Goal: Information Seeking & Learning: Learn about a topic

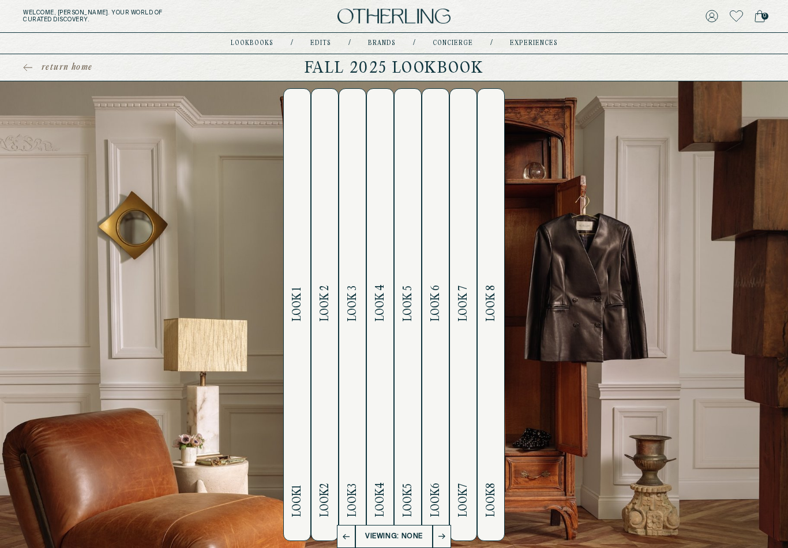
click at [309, 371] on button "Look 1 Look 1" at bounding box center [297, 314] width 28 height 453
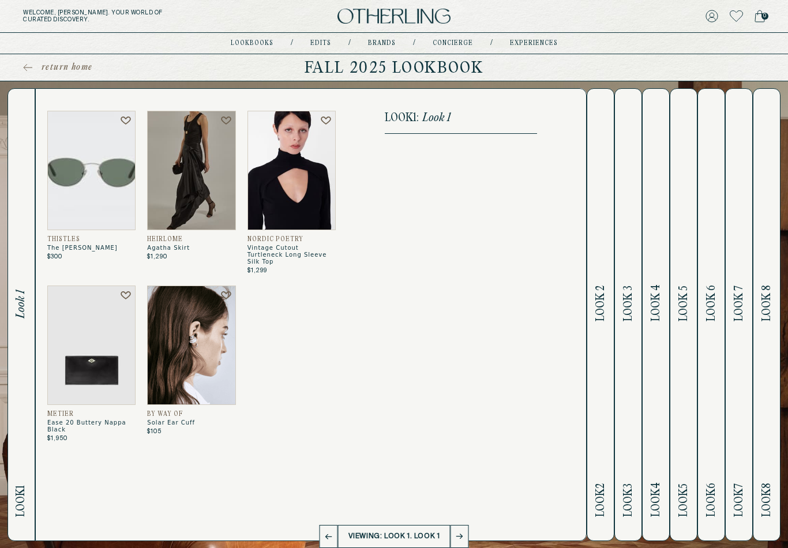
click at [106, 156] on img at bounding box center [91, 170] width 88 height 119
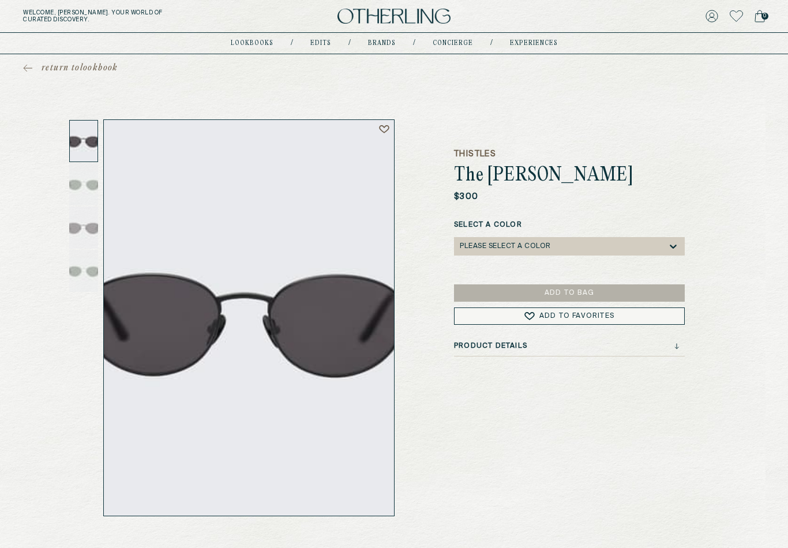
click at [35, 54] on div "return to lookbook" at bounding box center [394, 67] width 788 height 27
click at [31, 66] on icon at bounding box center [27, 68] width 9 height 8
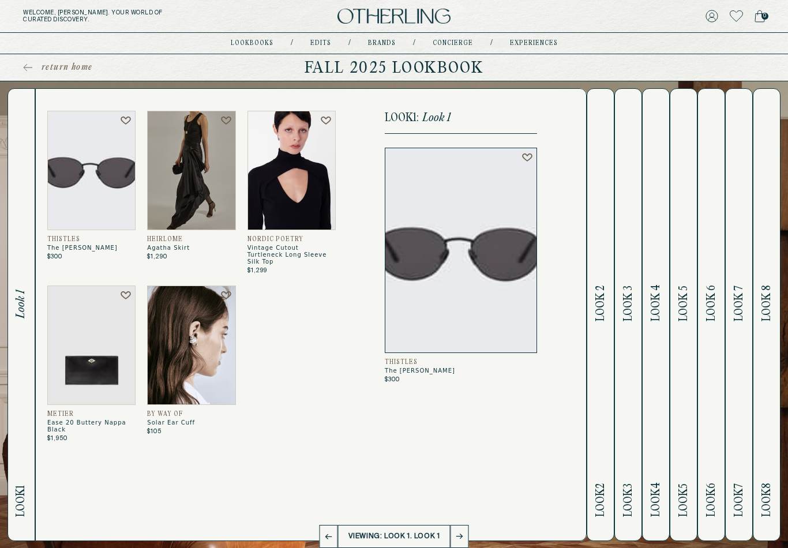
click at [92, 157] on img at bounding box center [91, 170] width 88 height 119
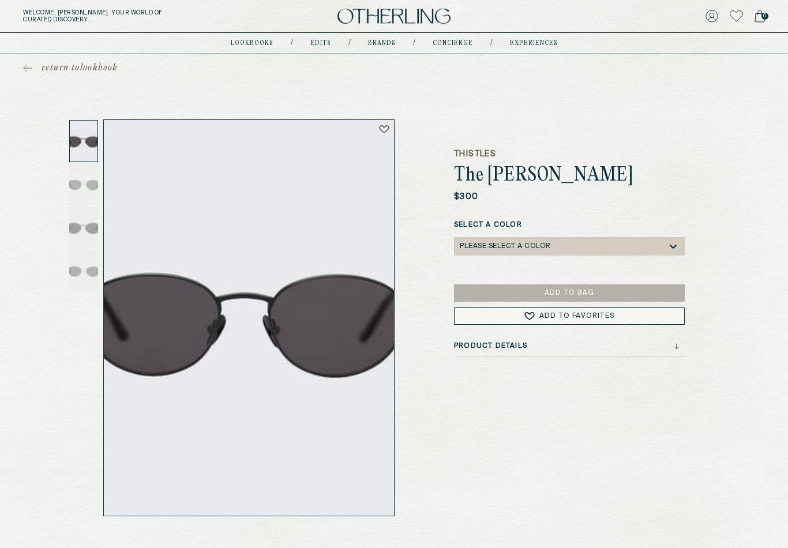
click at [25, 63] on link "return to lookbook" at bounding box center [70, 68] width 95 height 12
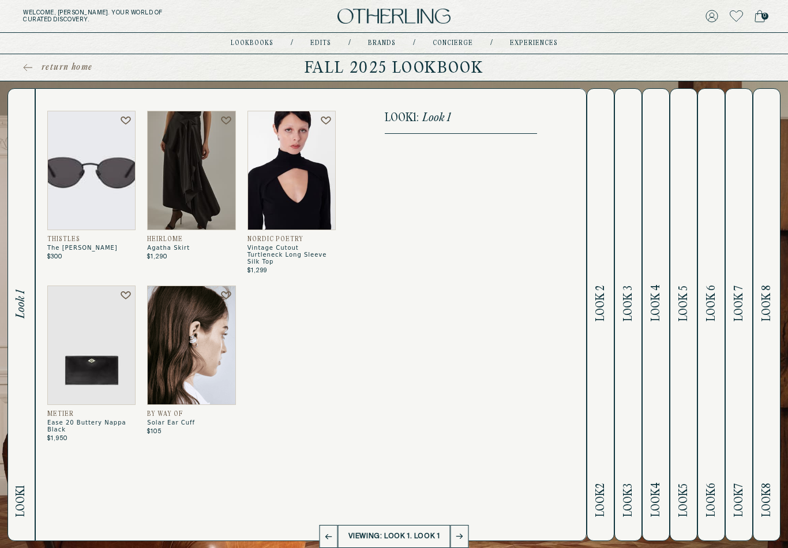
click at [193, 188] on img at bounding box center [191, 170] width 88 height 119
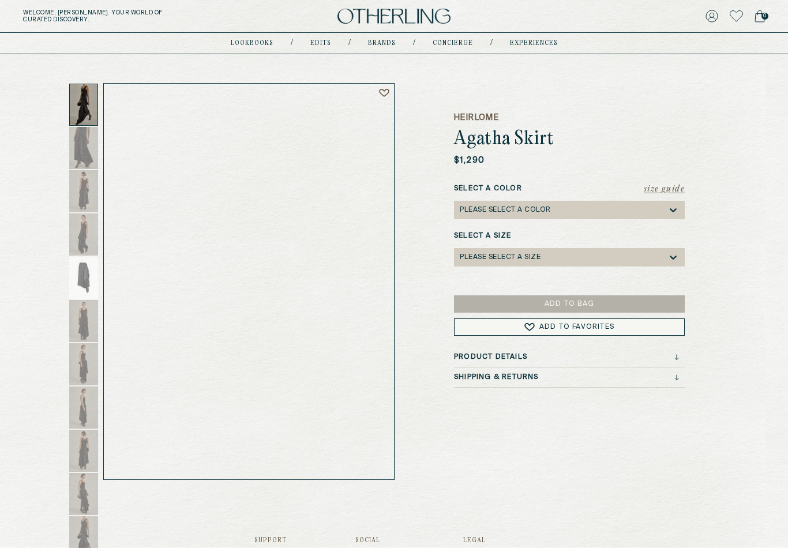
scroll to position [42, 0]
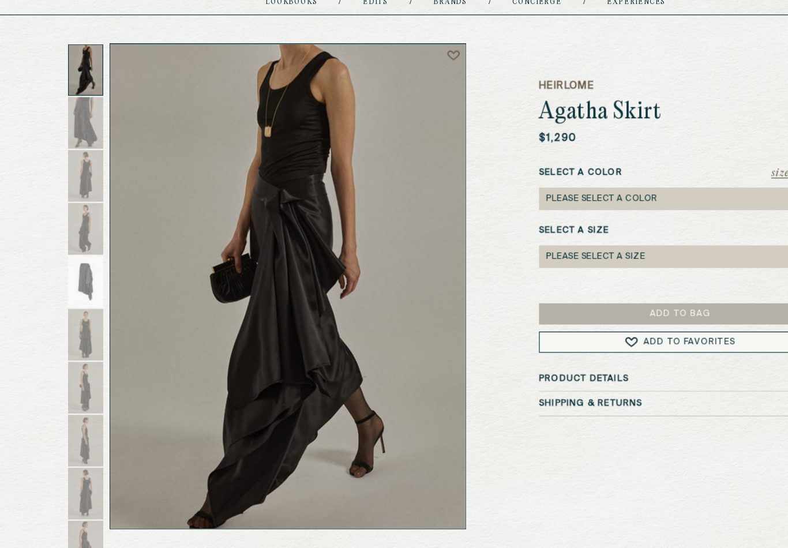
click at [234, 270] on img at bounding box center [249, 276] width 290 height 396
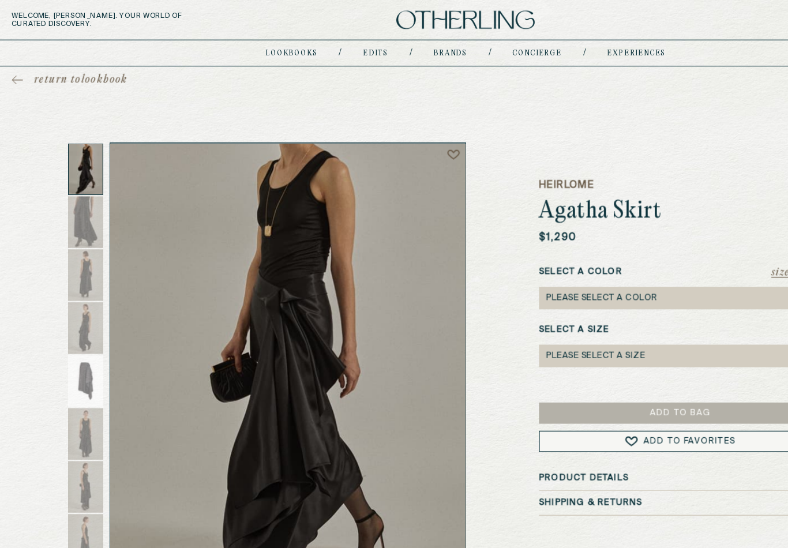
scroll to position [0, 0]
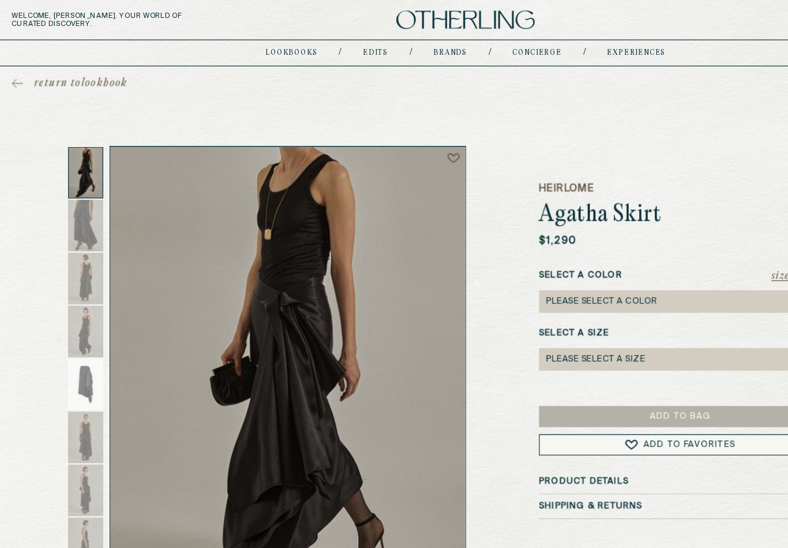
click at [24, 70] on icon at bounding box center [25, 68] width 3 height 7
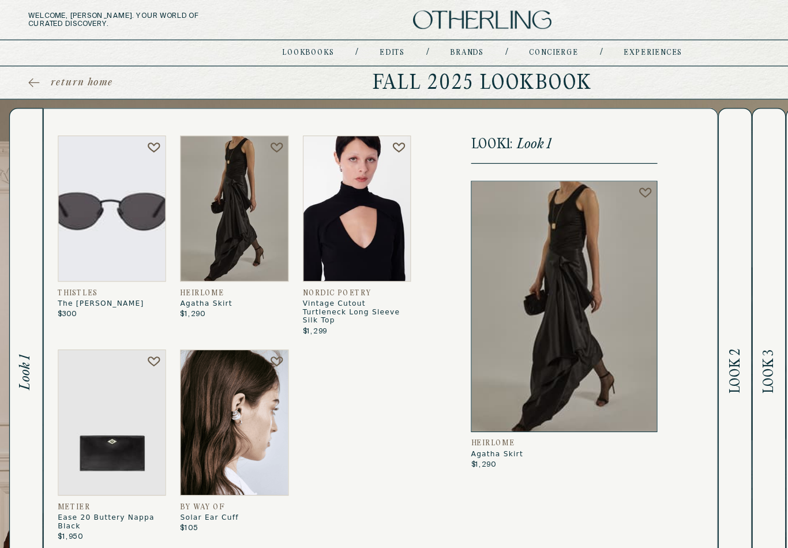
click at [14, 62] on div "return home Fall 2025 Lookbook" at bounding box center [394, 67] width 788 height 27
click at [13, 62] on div "return home Fall 2025 Lookbook" at bounding box center [394, 67] width 788 height 27
click at [37, 69] on link "return home" at bounding box center [57, 68] width 69 height 12
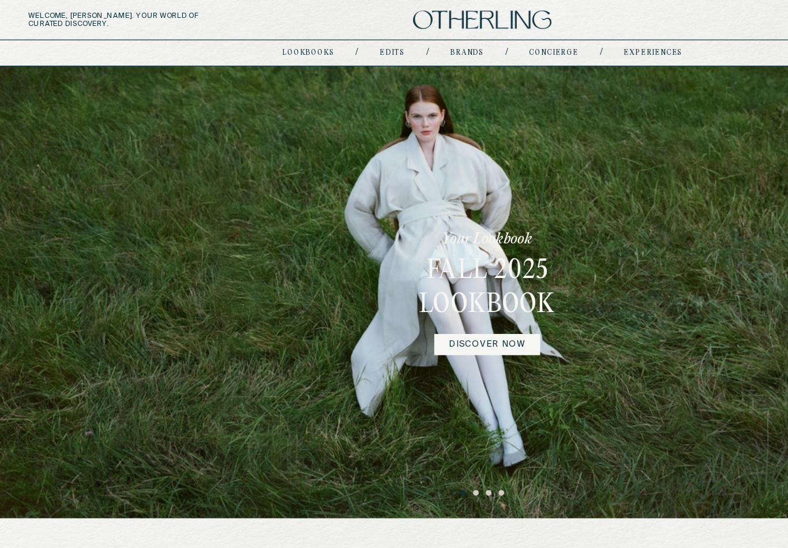
click at [398, 279] on link "DISCOVER NOW" at bounding box center [398, 281] width 87 height 17
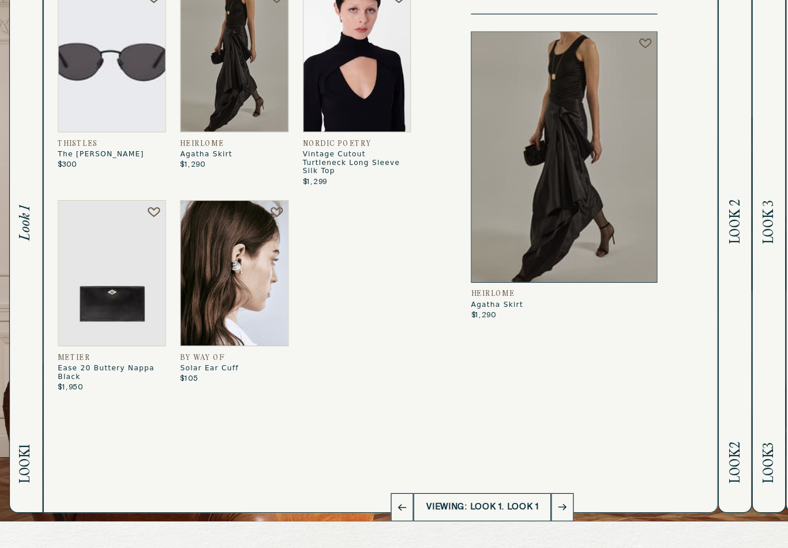
scroll to position [49, 0]
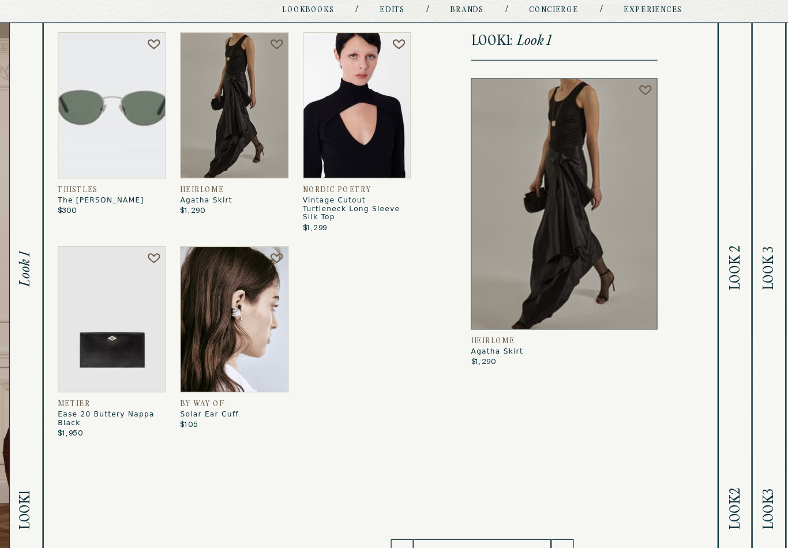
click at [55, 145] on img at bounding box center [91, 121] width 88 height 119
